Goal: Find specific page/section: Find specific page/section

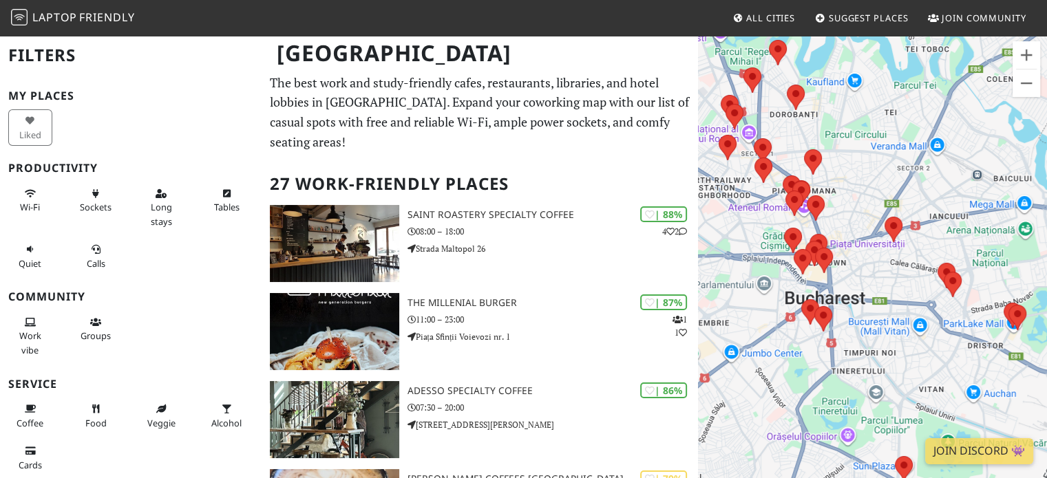
click at [96, 17] on span "Friendly" at bounding box center [106, 17] width 55 height 15
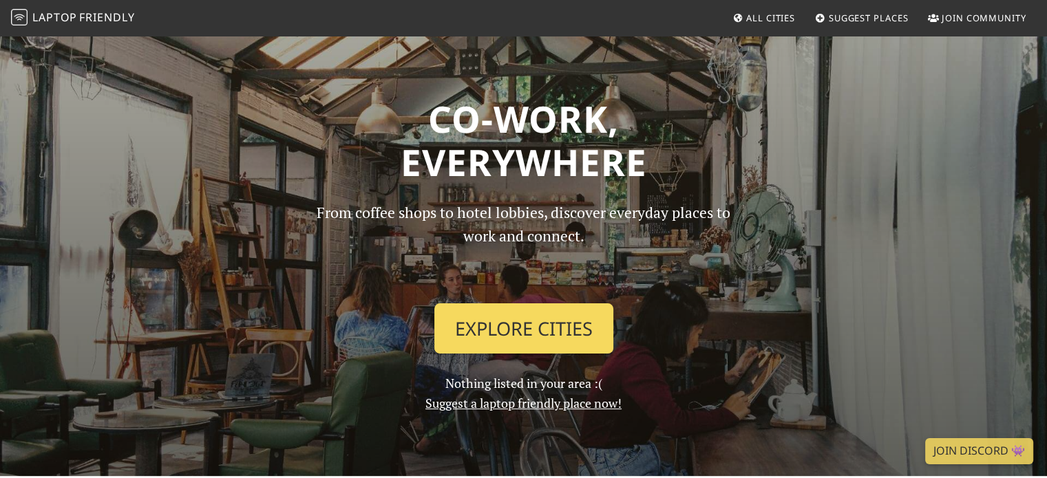
click at [531, 333] on link "Explore Cities" at bounding box center [523, 329] width 179 height 51
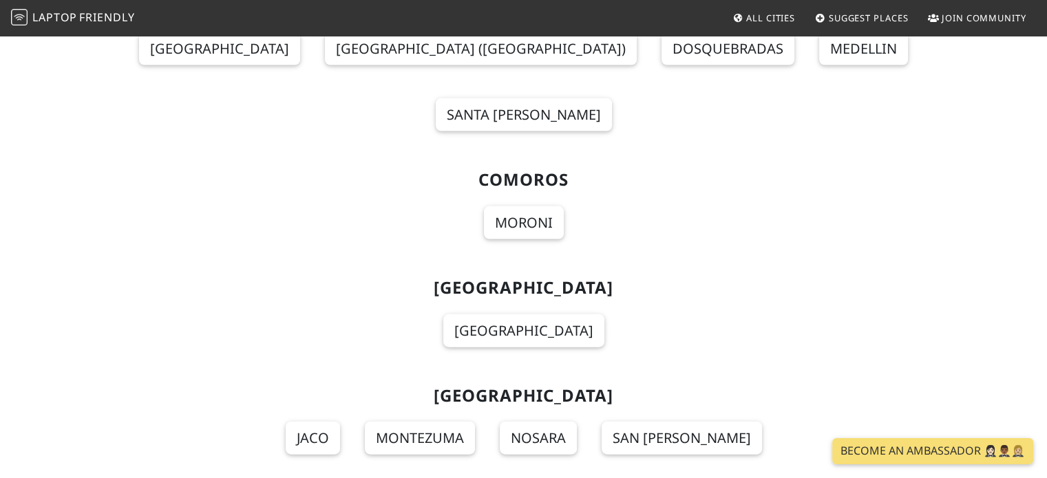
scroll to position [3080, 0]
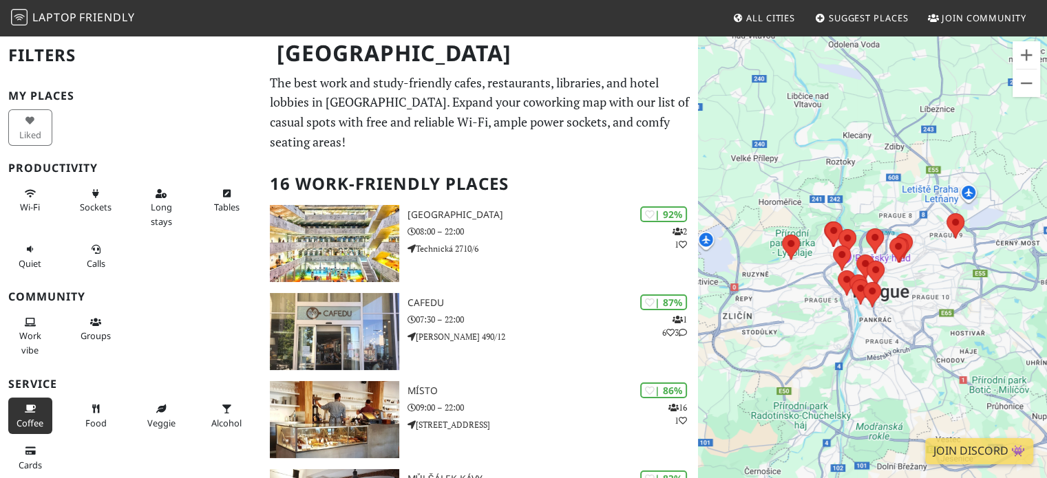
click at [32, 420] on span "Coffee" at bounding box center [30, 423] width 27 height 12
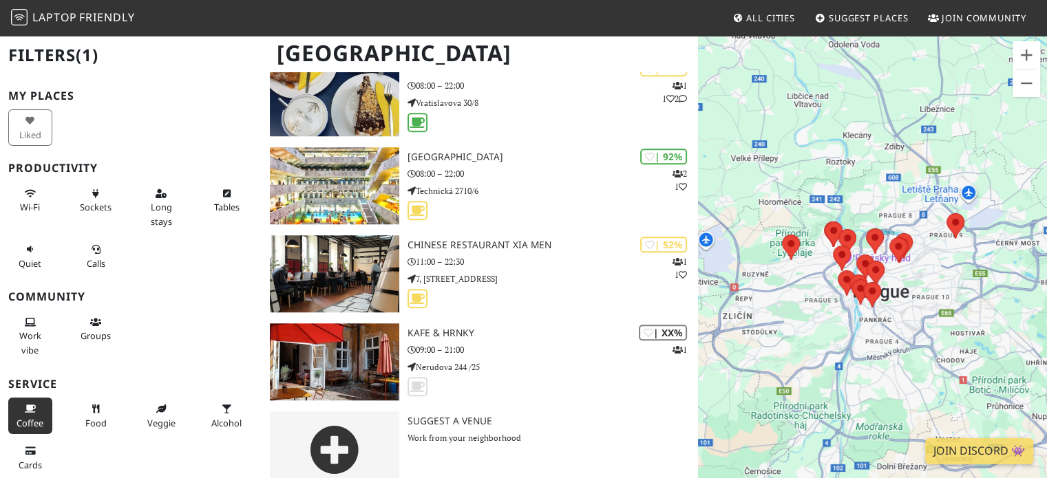
scroll to position [1204, 0]
